Goal: Check status: Check status

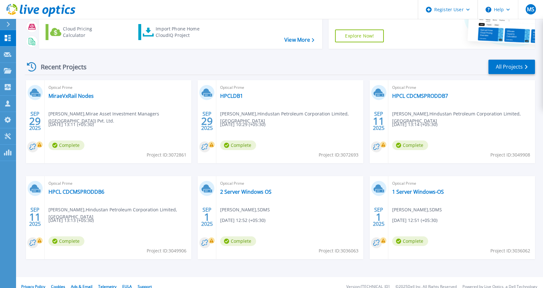
scroll to position [67, 0]
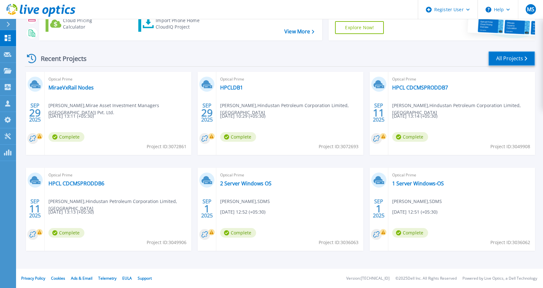
click at [515, 59] on link "All Projects" at bounding box center [512, 58] width 47 height 14
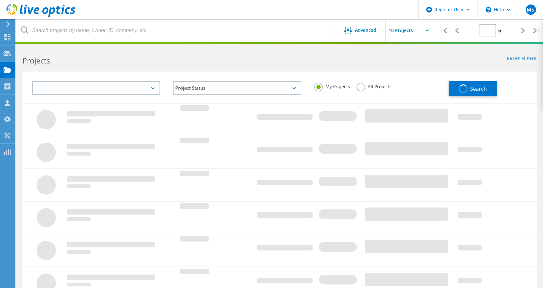
type input "1"
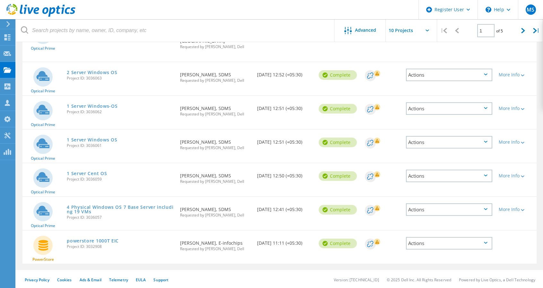
scroll to position [229, 0]
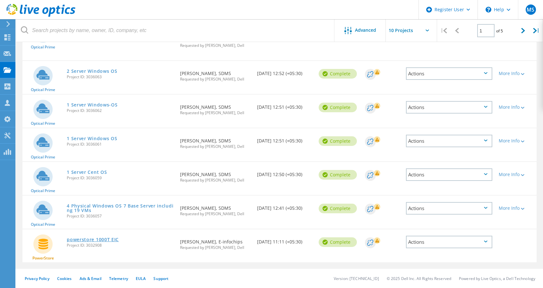
click at [102, 241] on link "powerstore 1000T EIC" at bounding box center [93, 240] width 52 height 4
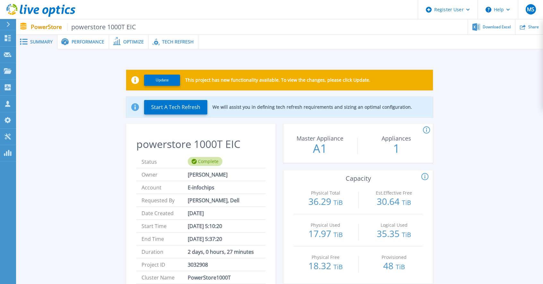
scroll to position [0, 0]
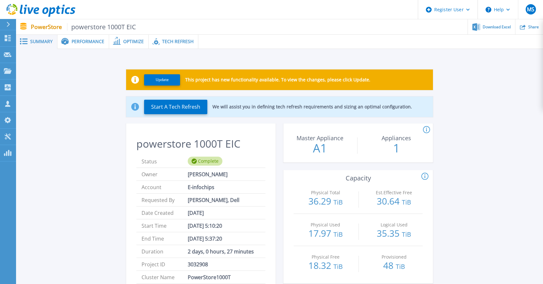
click at [85, 39] on span "Performance" at bounding box center [88, 41] width 33 height 4
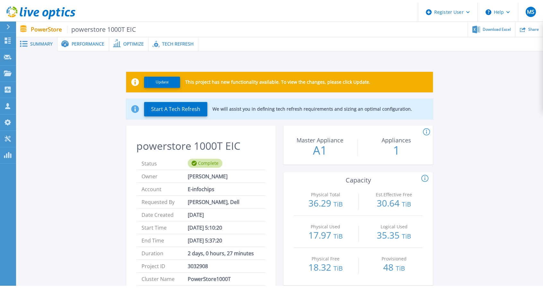
scroll to position [0, 0]
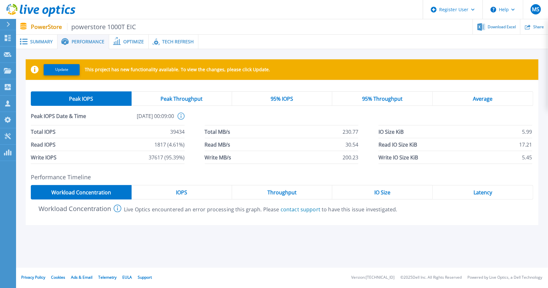
click at [128, 42] on span "Optimize" at bounding box center [133, 41] width 21 height 4
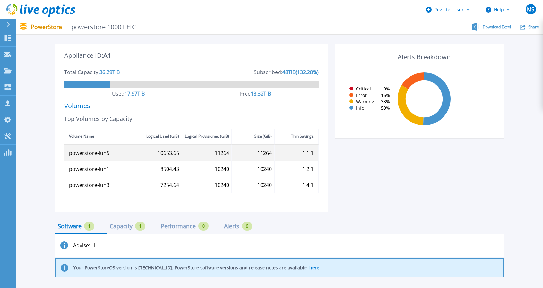
scroll to position [219, 0]
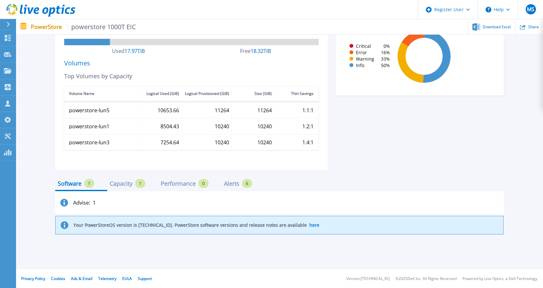
click at [119, 186] on div "Capacity" at bounding box center [121, 183] width 23 height 5
click at [85, 185] on div "1" at bounding box center [89, 183] width 10 height 9
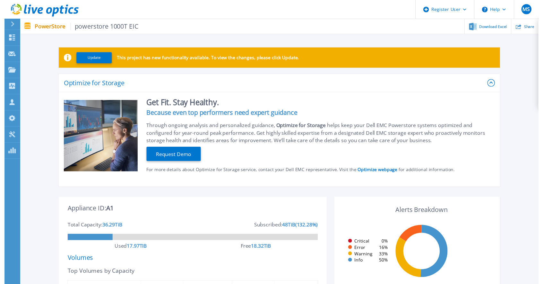
scroll to position [0, 0]
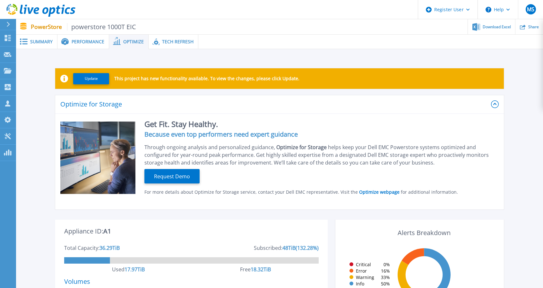
click at [85, 45] on div "Performance" at bounding box center [83, 42] width 52 height 14
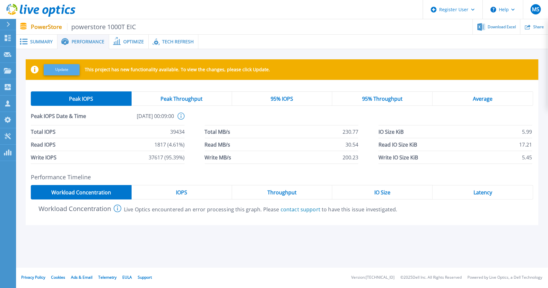
click at [63, 67] on button "Update" at bounding box center [62, 69] width 36 height 11
click at [135, 44] on span "Optimize" at bounding box center [133, 41] width 21 height 4
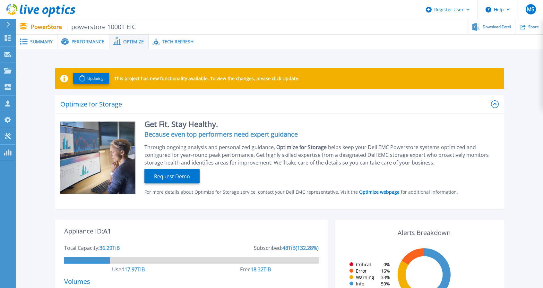
click at [167, 45] on div "Tech Refresh" at bounding box center [174, 42] width 50 height 14
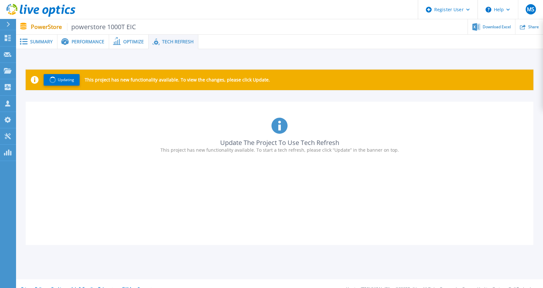
click at [45, 43] on span "Summary" at bounding box center [41, 41] width 22 height 4
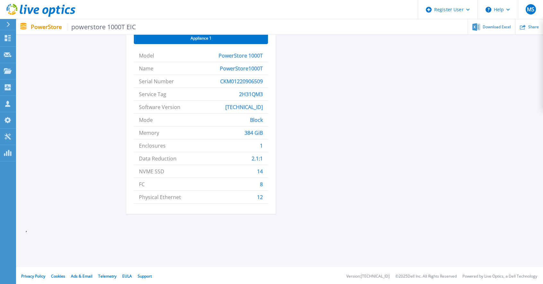
scroll to position [314, 0]
